Goal: Information Seeking & Learning: Find specific fact

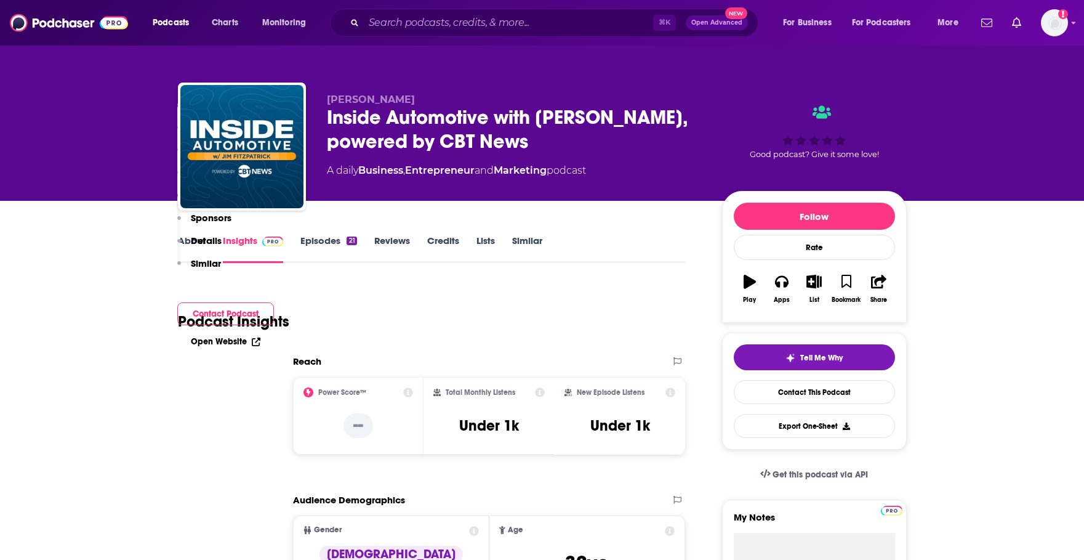
scroll to position [690, 0]
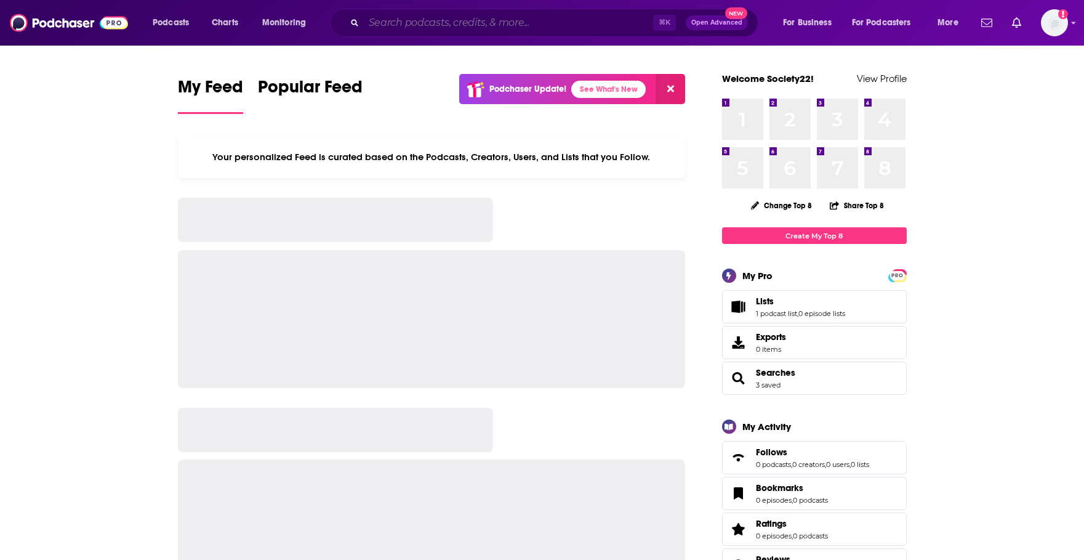
click at [606, 27] on input "Search podcasts, credits, & more..." at bounding box center [508, 23] width 289 height 20
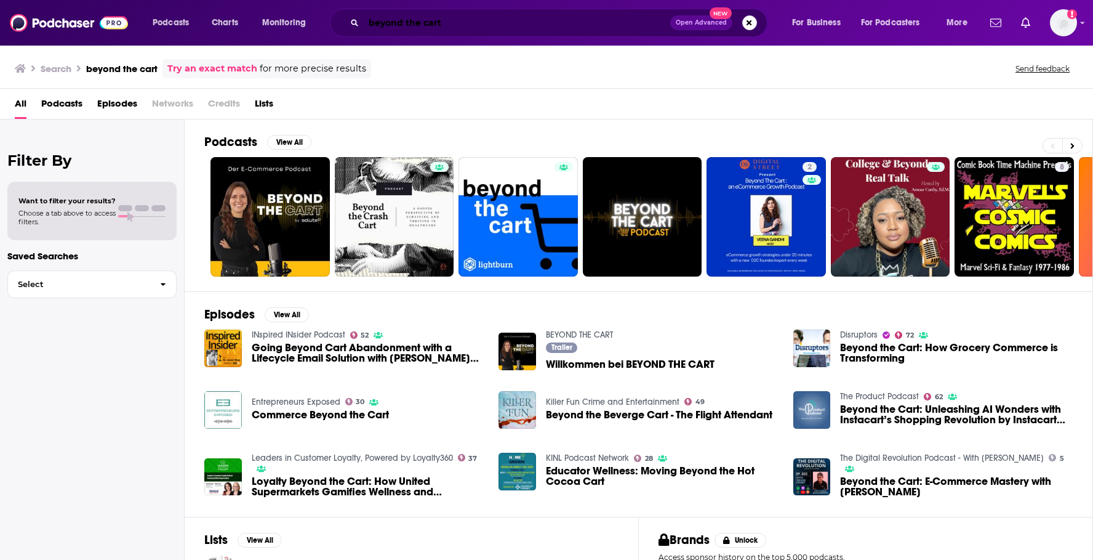
click at [534, 26] on input "beyond the cart" at bounding box center [517, 23] width 307 height 20
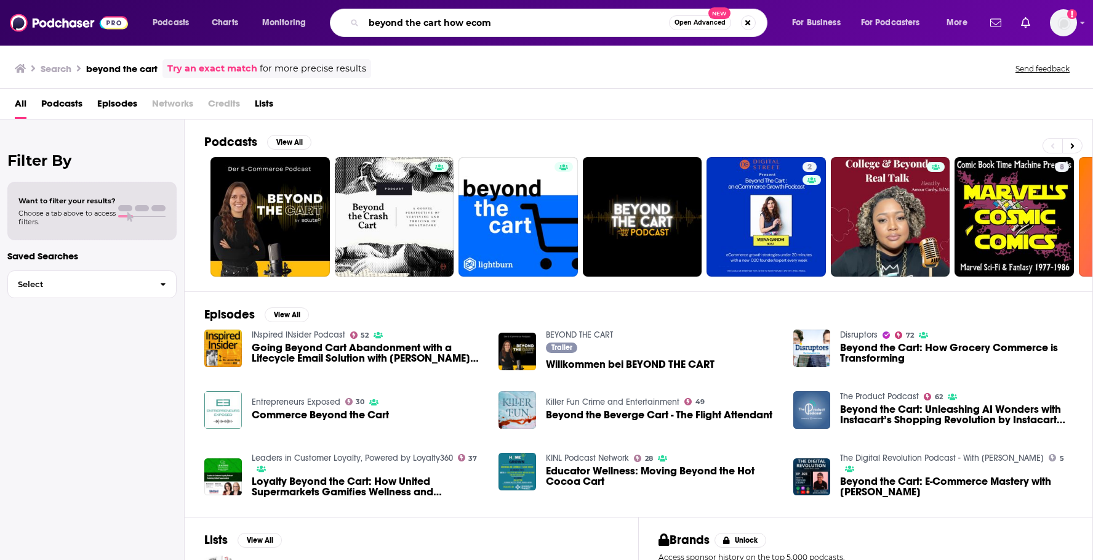
type input "beyond the cart how ecom"
